Goal: Transaction & Acquisition: Purchase product/service

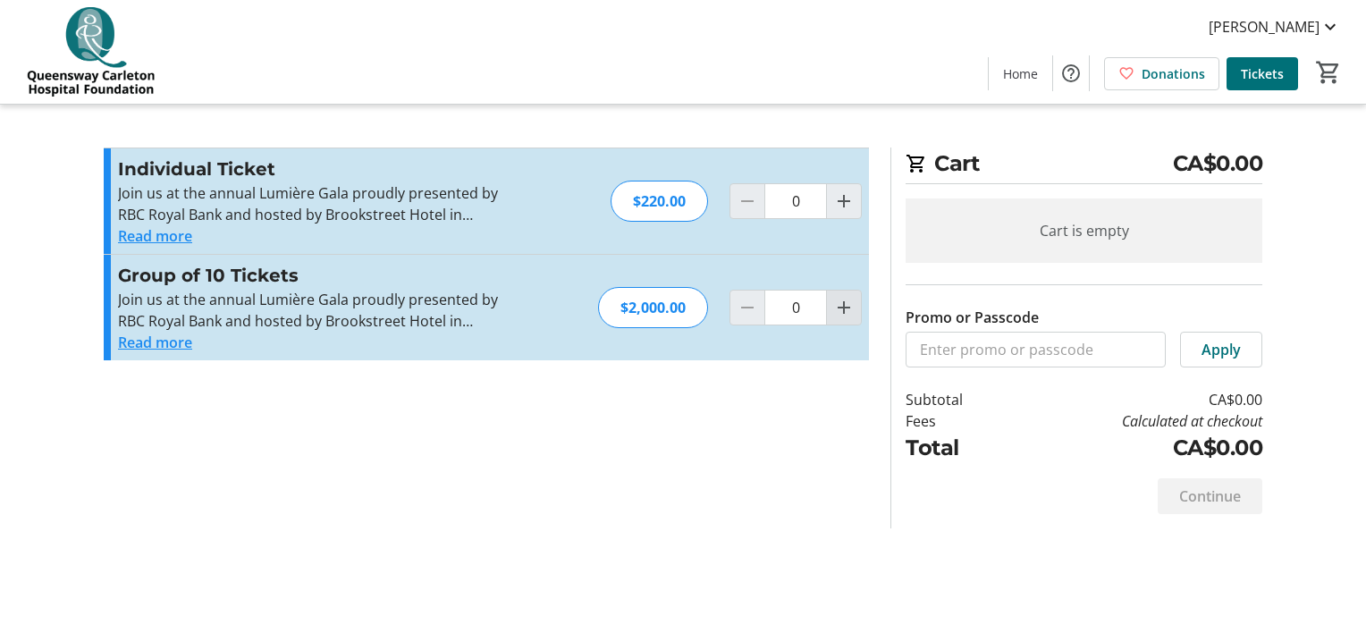
click at [843, 308] on mat-icon "Increment by one" at bounding box center [843, 307] width 21 height 21
type input "1"
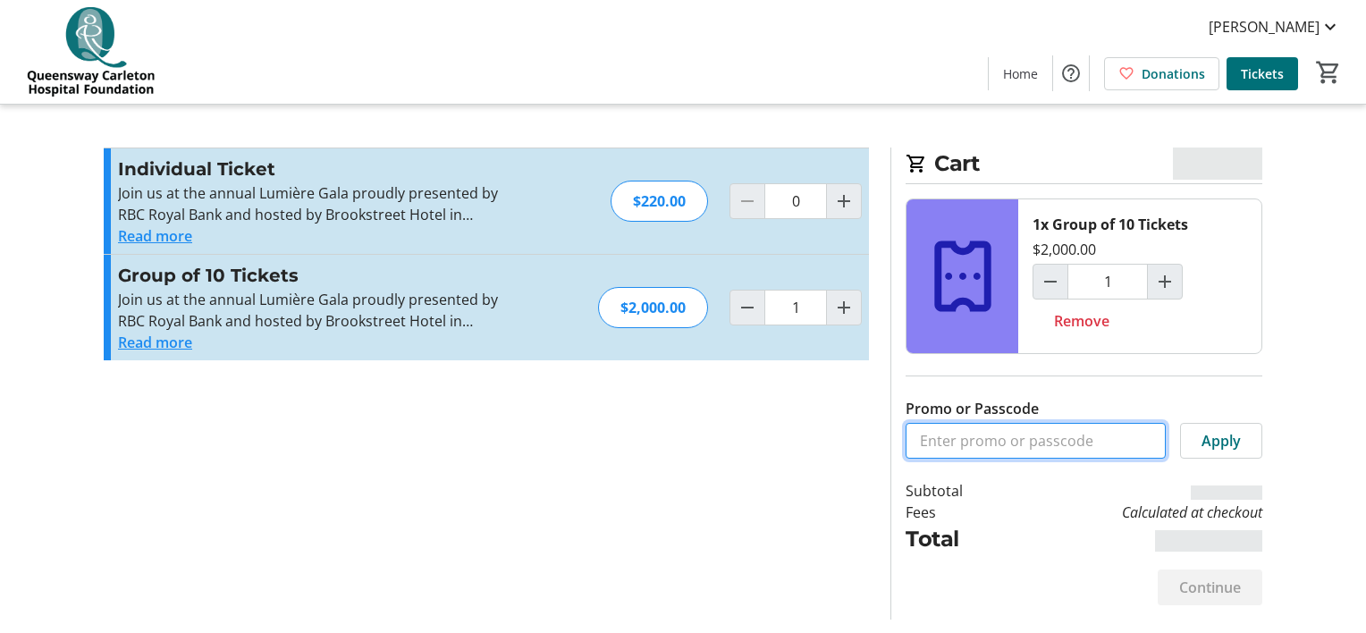
click at [963, 442] on input "Promo or Passcode" at bounding box center [1036, 441] width 260 height 36
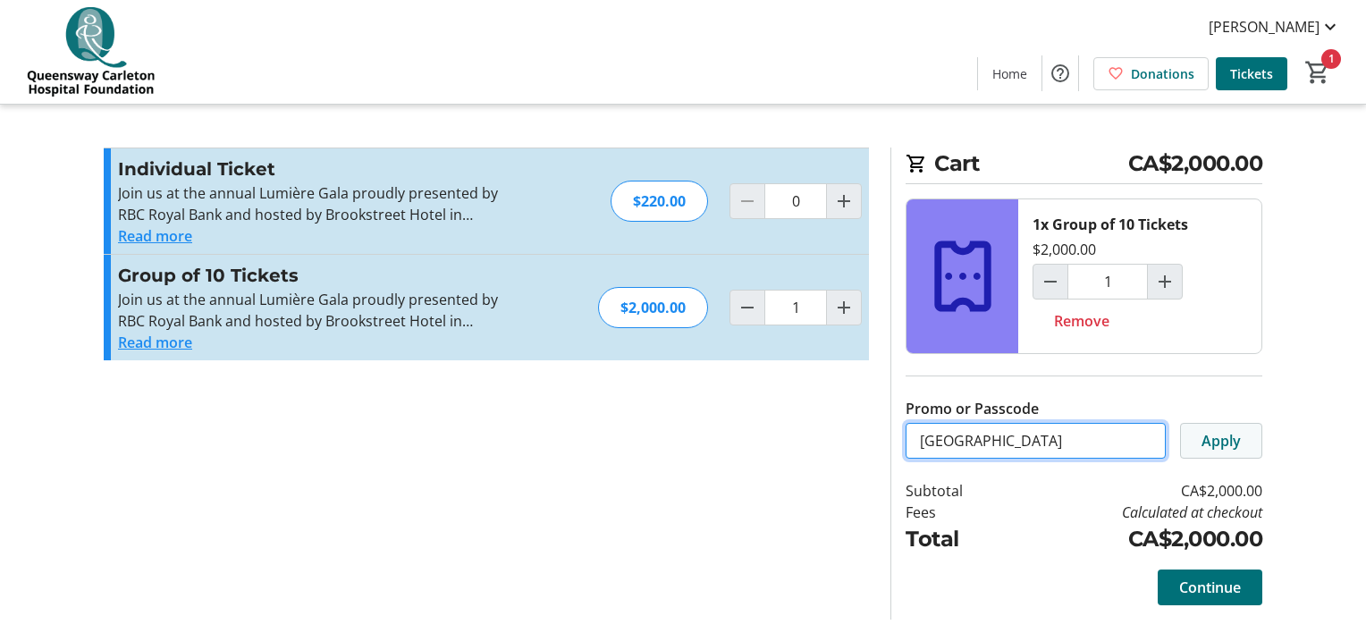
type input "[GEOGRAPHIC_DATA]"
click at [1244, 440] on span at bounding box center [1221, 440] width 80 height 43
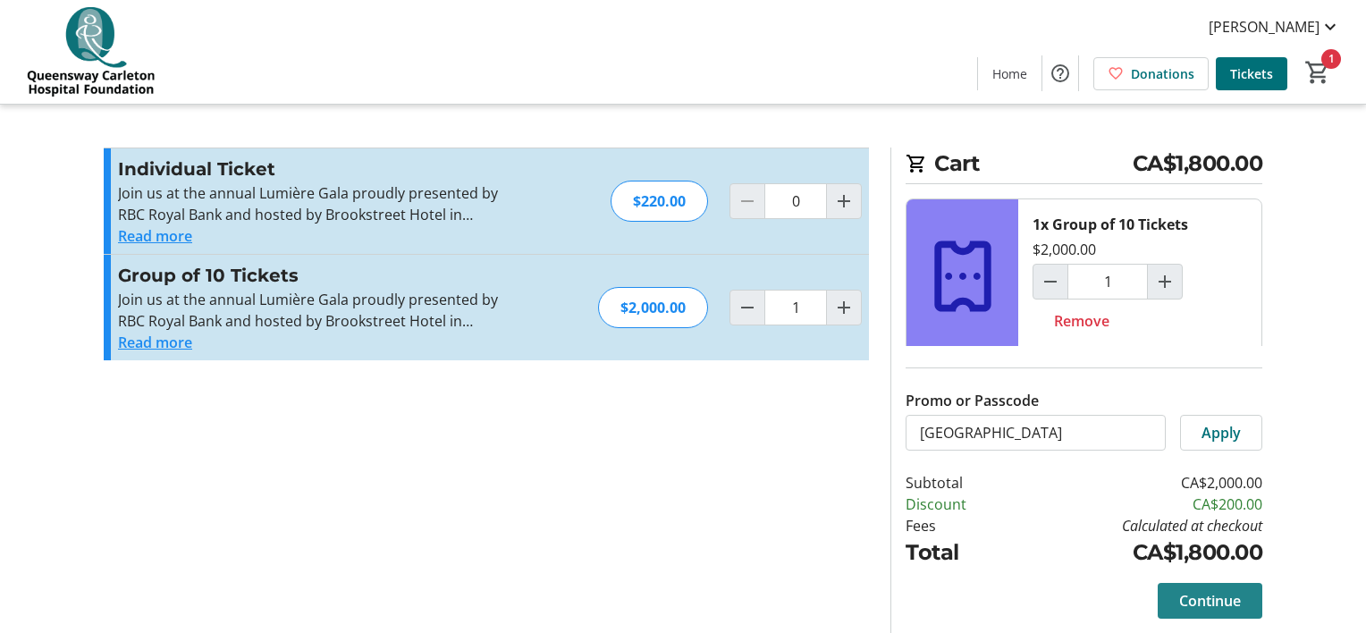
click at [1220, 601] on span "Continue" at bounding box center [1210, 600] width 62 height 21
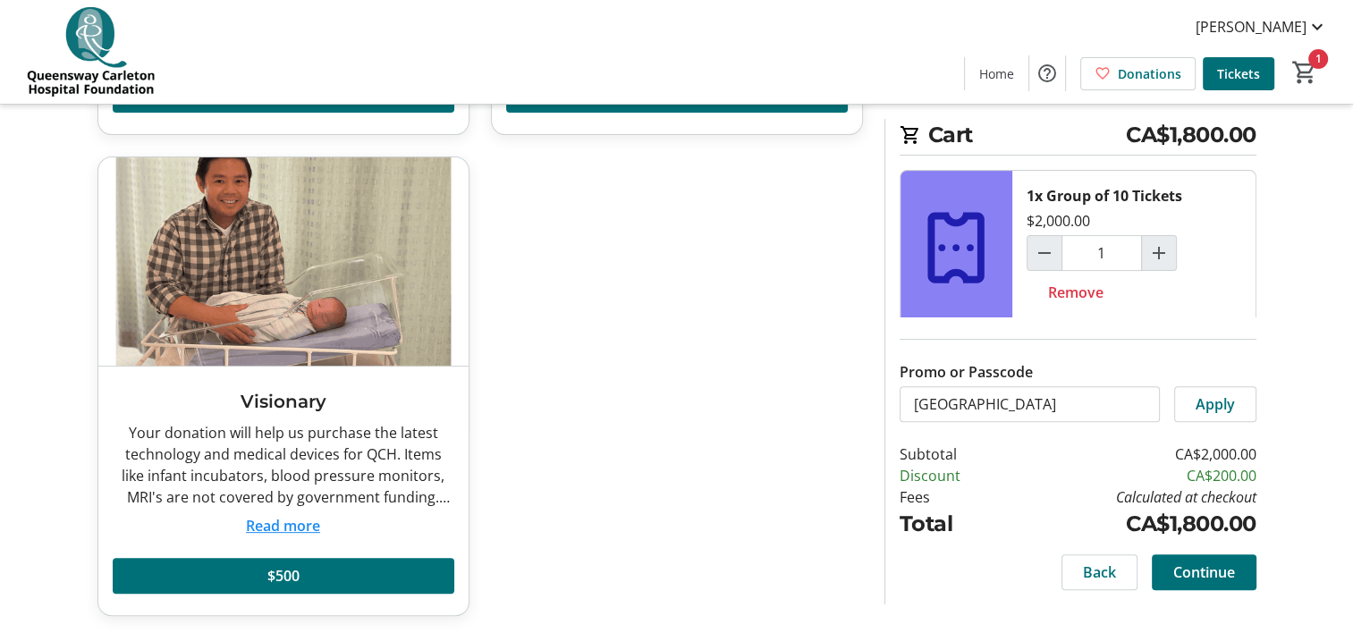
scroll to position [479, 0]
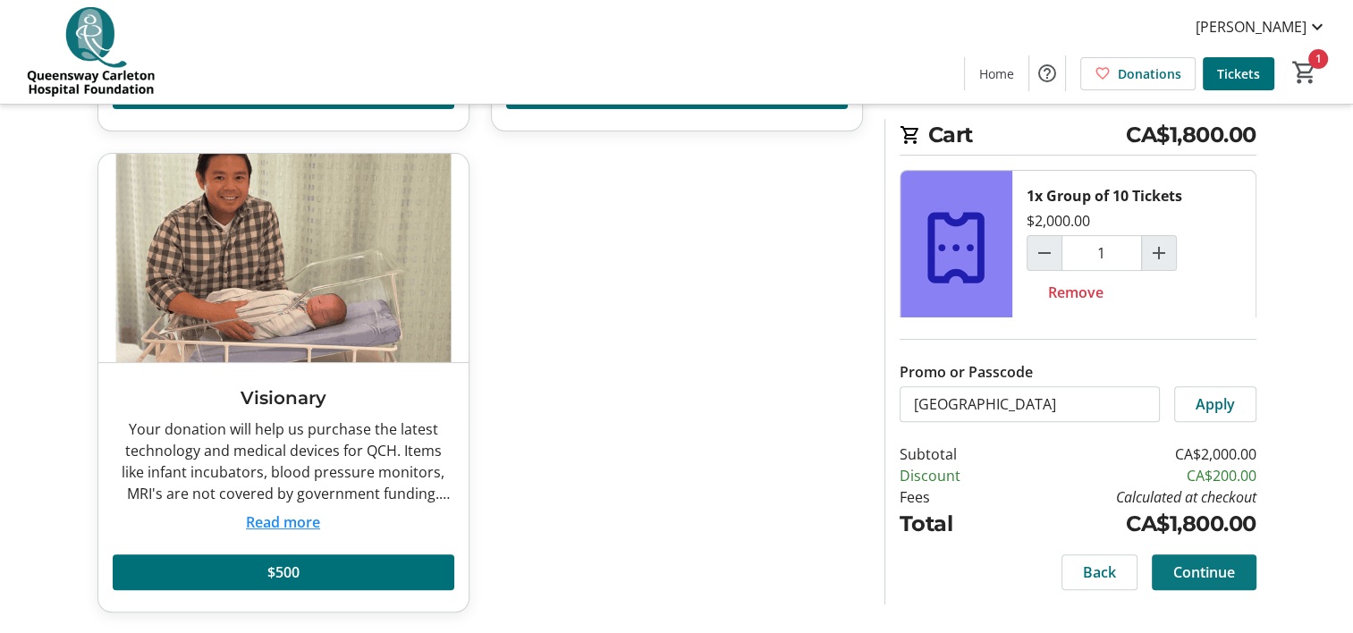
click at [1213, 569] on span "Continue" at bounding box center [1204, 571] width 62 height 21
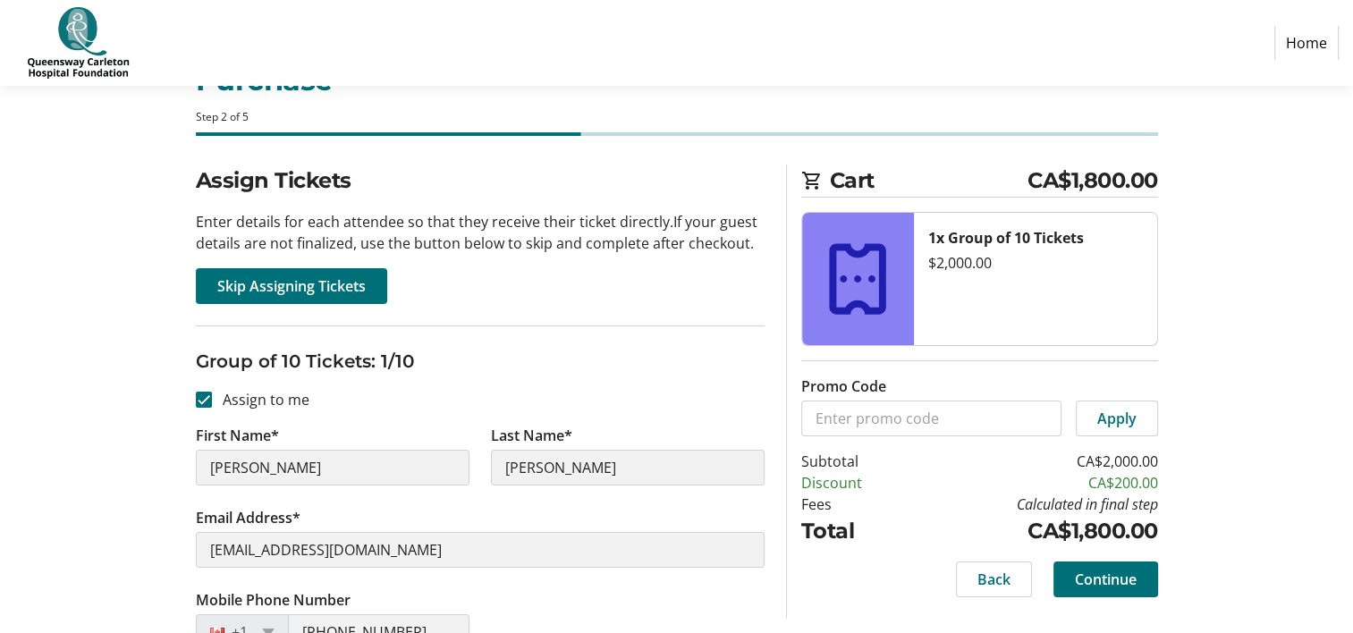
scroll to position [64, 0]
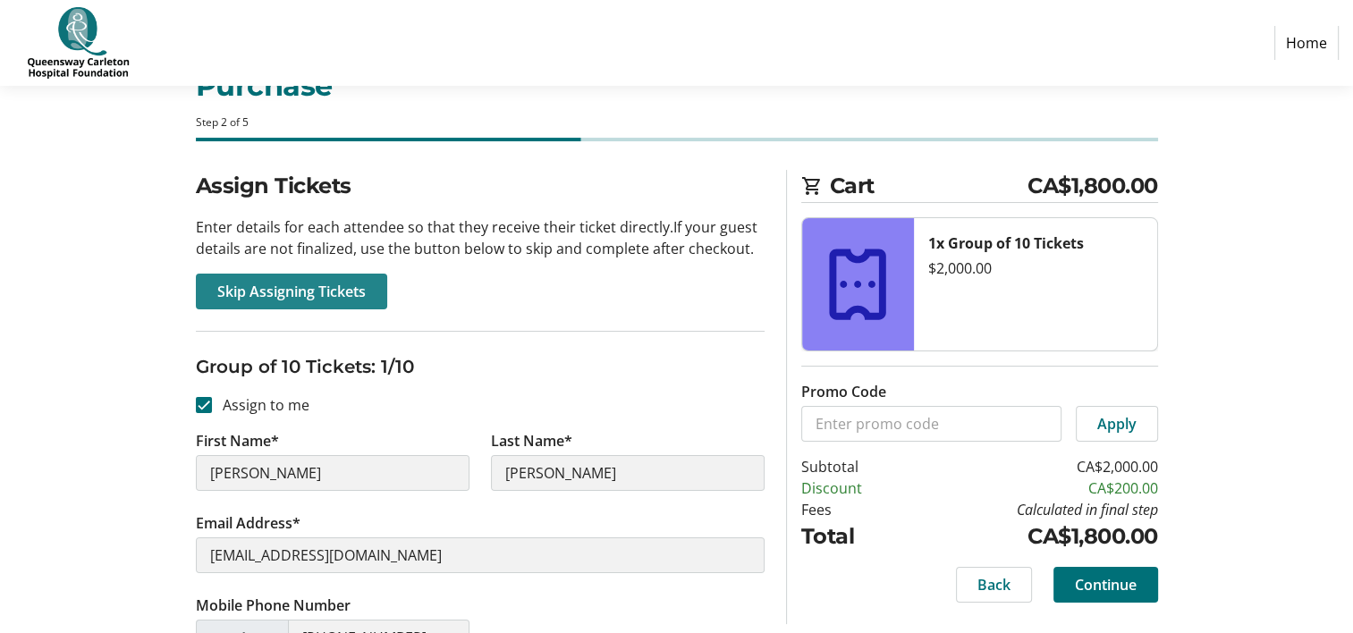
click at [272, 285] on span "Skip Assigning Tickets" at bounding box center [291, 291] width 148 height 21
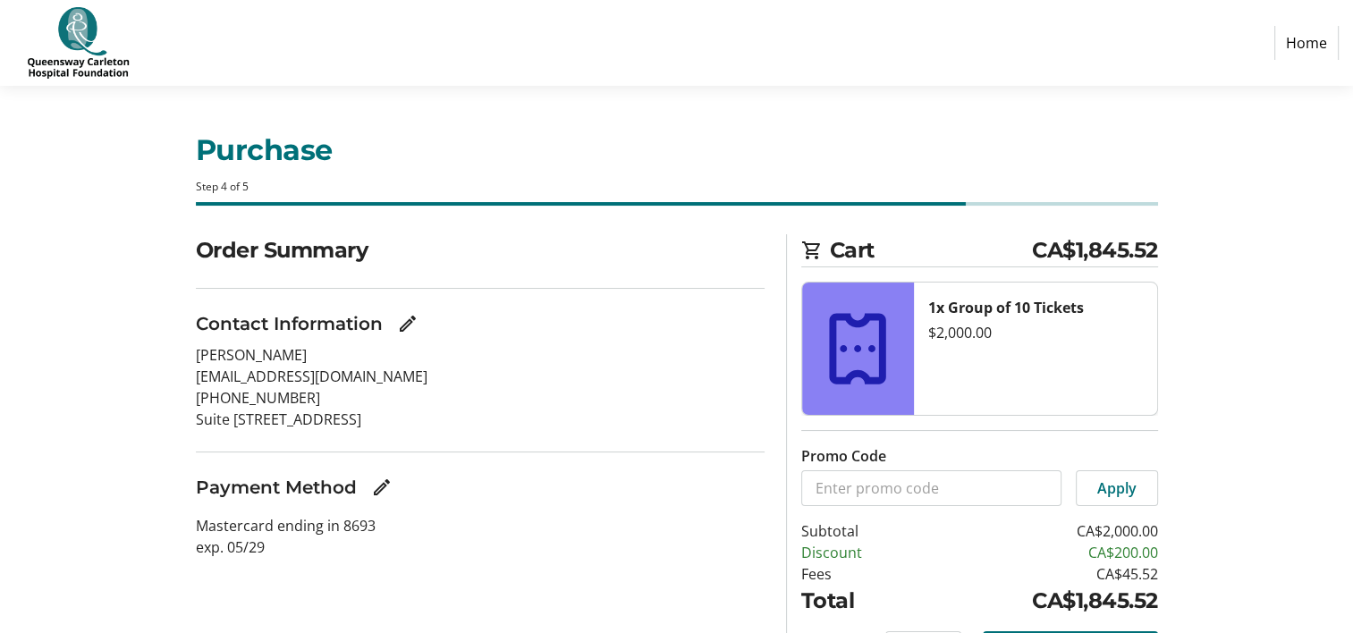
scroll to position [100, 0]
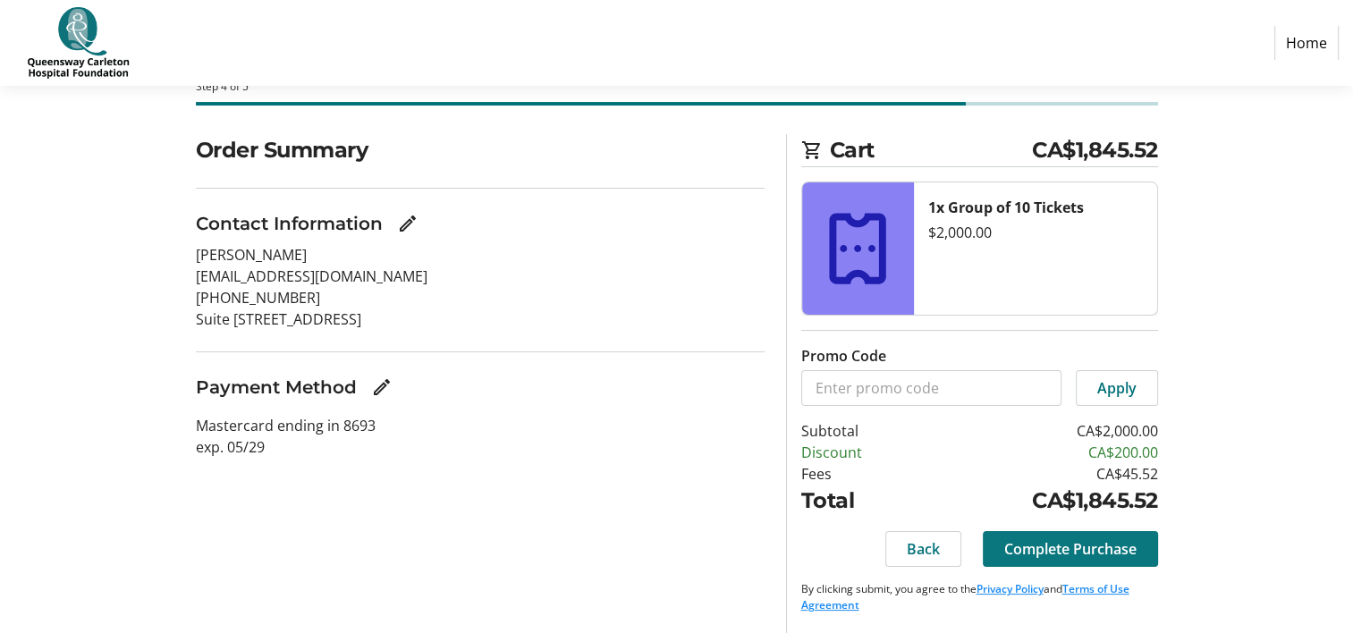
click at [1066, 548] on span "Complete Purchase" at bounding box center [1070, 548] width 132 height 21
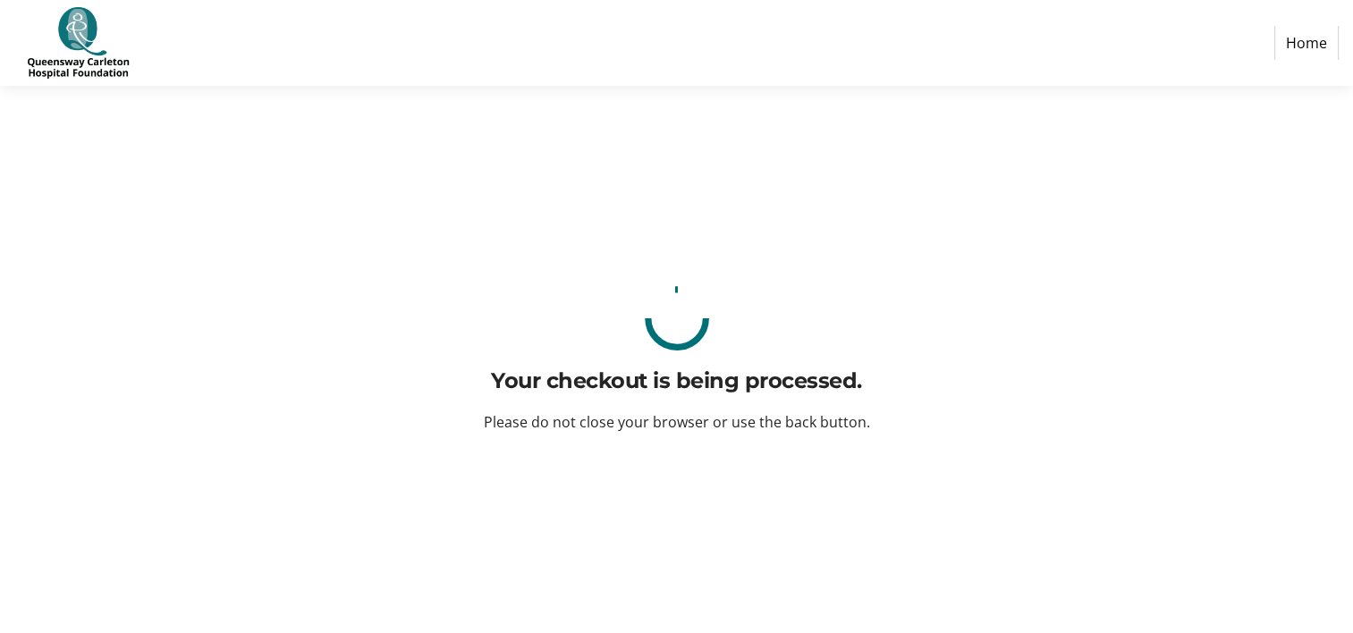
scroll to position [0, 0]
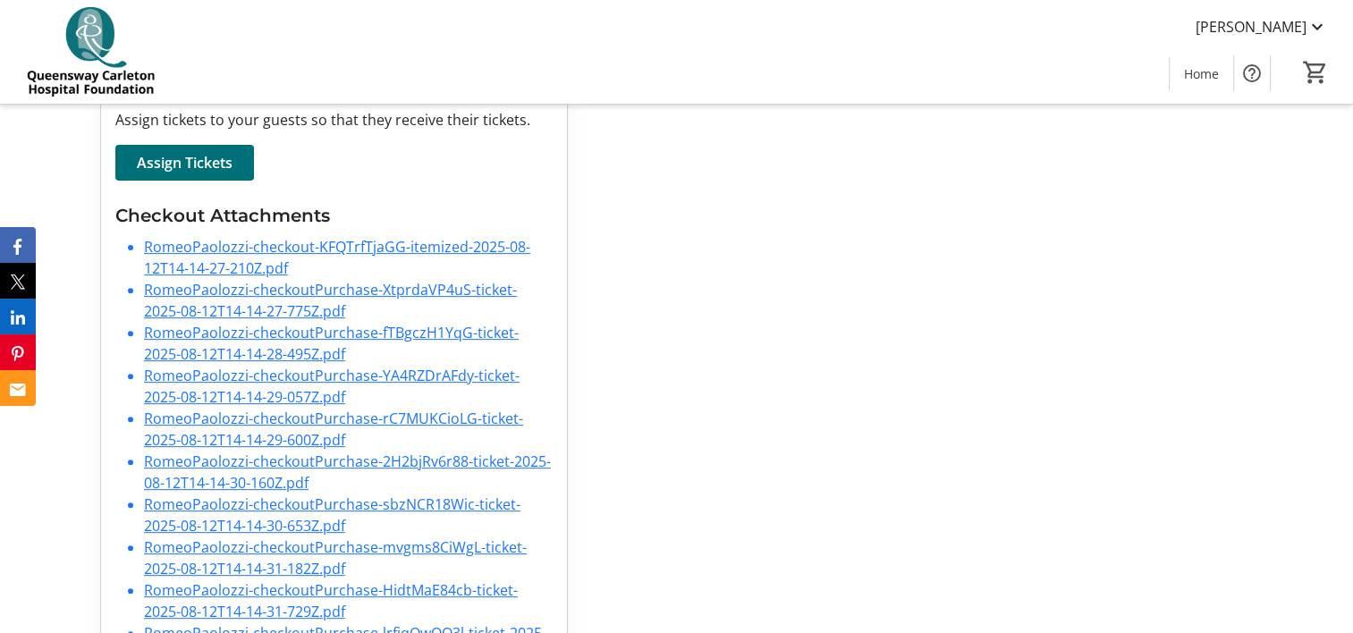
scroll to position [670, 0]
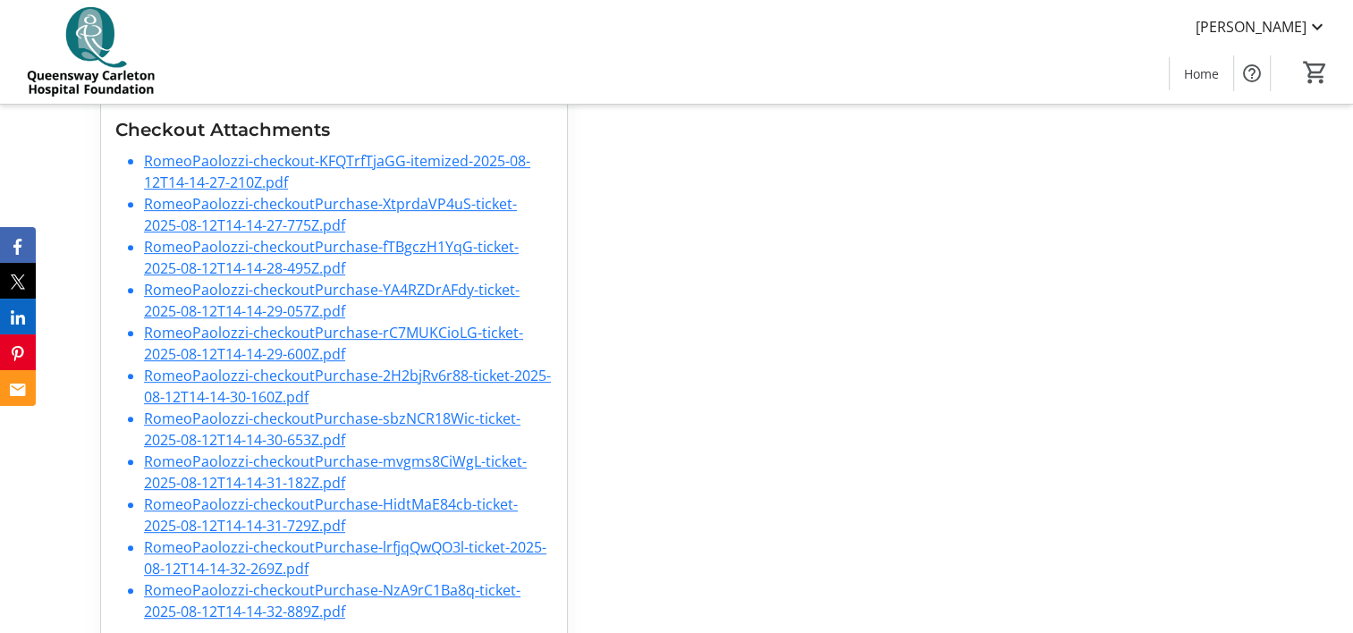
click at [325, 194] on link "RomeoPaolozzi-checkoutPurchase-XtprdaVP4uS-ticket-2025-08-12T14-14-27-775Z.pdf" at bounding box center [330, 214] width 373 height 41
click at [1037, 472] on div "My account View your account to manage your saved information and fundraiser ac…" at bounding box center [920, 72] width 685 height 1160
click at [219, 494] on link "RomeoPaolozzi-checkoutPurchase-HidtMaE84cb-ticket-2025-08-12T14-14-31-729Z.pdf" at bounding box center [331, 514] width 374 height 41
click at [944, 344] on div "My account View your account to manage your saved information and fundraiser ac…" at bounding box center [920, 72] width 685 height 1160
